Goal: Information Seeking & Learning: Learn about a topic

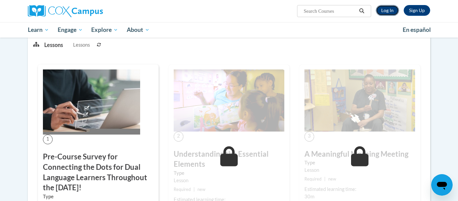
click at [392, 11] on link "Log In" at bounding box center [387, 10] width 23 height 11
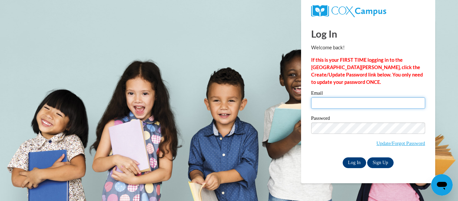
type input "catherine.peters@petalschools.com"
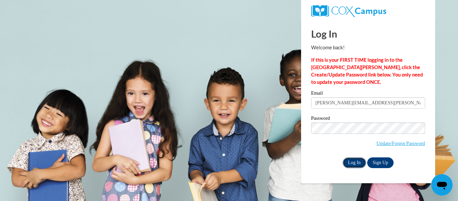
click at [361, 165] on input "Log In" at bounding box center [354, 162] width 23 height 11
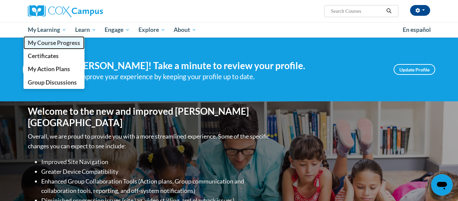
click at [60, 45] on span "My Course Progress" at bounding box center [54, 42] width 52 height 7
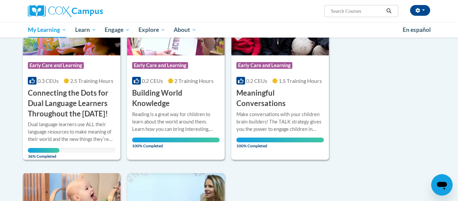
scroll to position [134, 0]
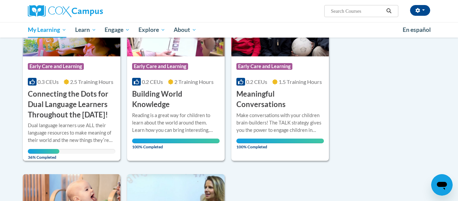
click at [58, 112] on h3 "Connecting the Dots for Dual Language Learners Throughout the [DATE]!" at bounding box center [72, 104] width 88 height 31
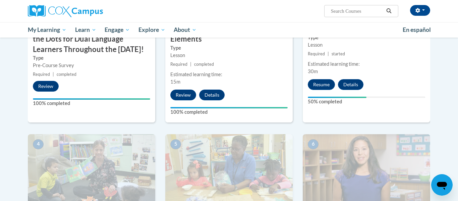
scroll to position [255, 0]
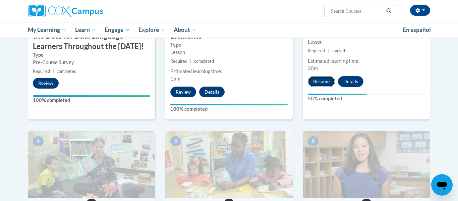
click at [323, 84] on button "Resume" at bounding box center [321, 81] width 27 height 11
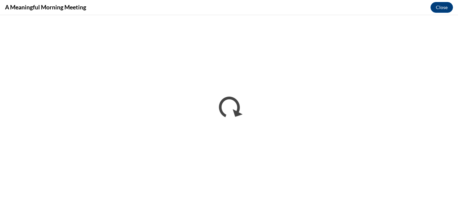
scroll to position [0, 0]
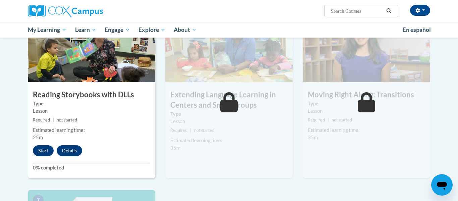
scroll to position [372, 0]
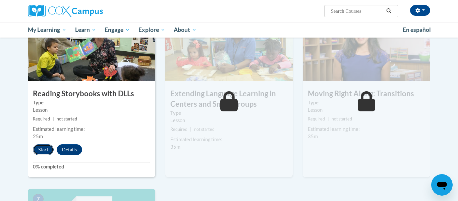
click at [45, 152] on button "Start" at bounding box center [43, 149] width 21 height 11
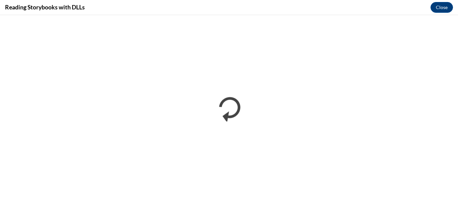
scroll to position [0, 0]
